Goal: Navigation & Orientation: Go to known website

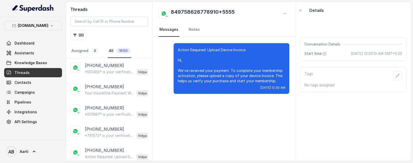
scroll to position [8837, 0]
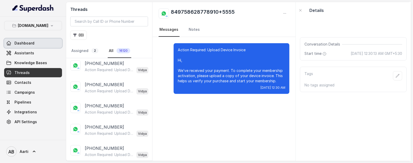
click at [23, 47] on link "Dashboard" at bounding box center [33, 42] width 58 height 9
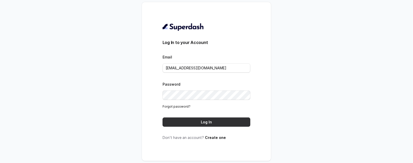
click at [222, 124] on button "Log In" at bounding box center [207, 121] width 88 height 9
